Goal: Find specific page/section: Find specific page/section

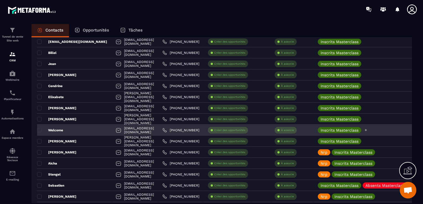
scroll to position [526, 0]
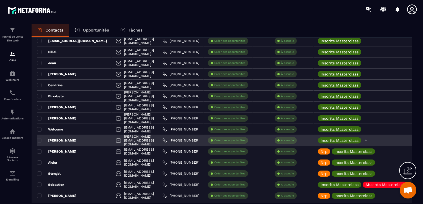
click at [367, 140] on icon at bounding box center [366, 141] width 4 height 4
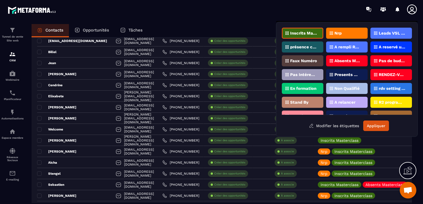
click at [337, 34] on p "Nrp" at bounding box center [337, 33] width 7 height 4
click at [382, 126] on button "Appliquer" at bounding box center [376, 126] width 26 height 11
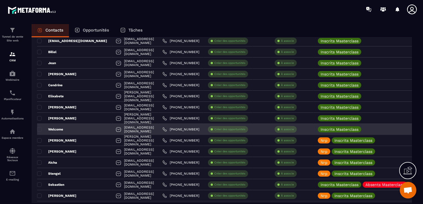
click at [67, 128] on div "Welcome" at bounding box center [74, 129] width 74 height 11
